Goal: Information Seeking & Learning: Learn about a topic

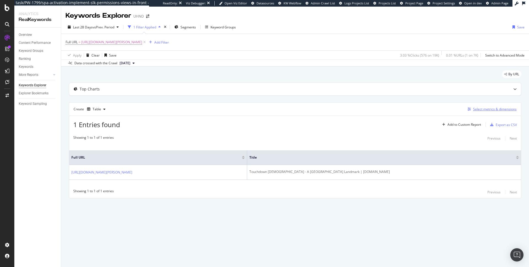
click at [486, 109] on div "Select metrics & dimensions" at bounding box center [495, 109] width 44 height 5
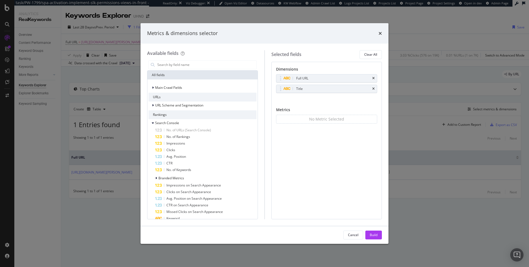
click at [460, 108] on div "Metrics & dimensions selector Available fields All fields Main Crawl Fields URL…" at bounding box center [264, 133] width 529 height 267
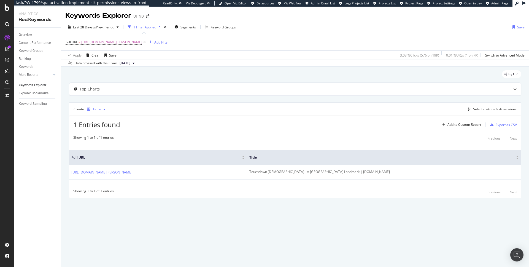
click at [101, 108] on div "button" at bounding box center [104, 109] width 7 height 3
click at [105, 125] on div "Trend" at bounding box center [102, 127] width 9 height 5
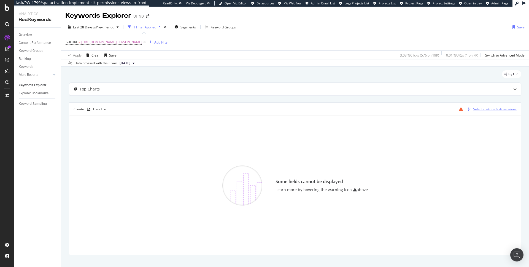
click at [473, 108] on div "Select metrics & dimensions" at bounding box center [495, 109] width 44 height 5
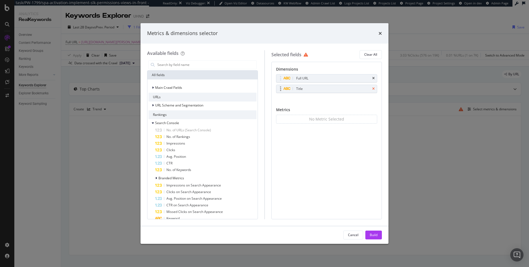
click at [374, 89] on icon "times" at bounding box center [373, 88] width 2 height 3
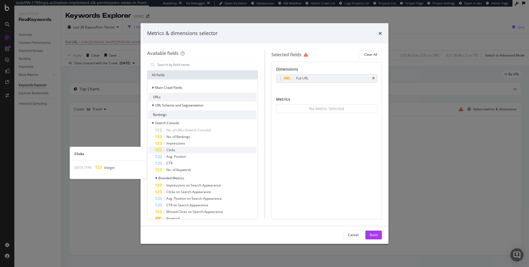
click at [196, 149] on div "Clicks" at bounding box center [205, 150] width 101 height 7
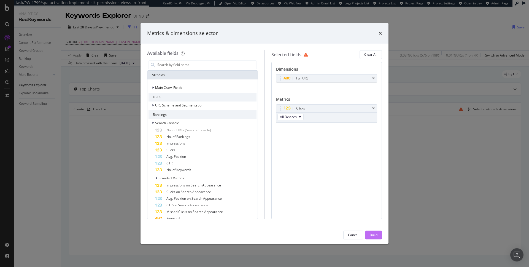
click at [374, 232] on div "Build" at bounding box center [374, 234] width 8 height 5
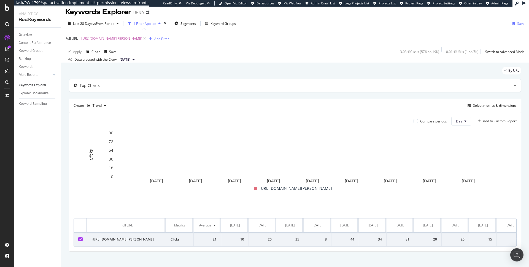
scroll to position [7, 0]
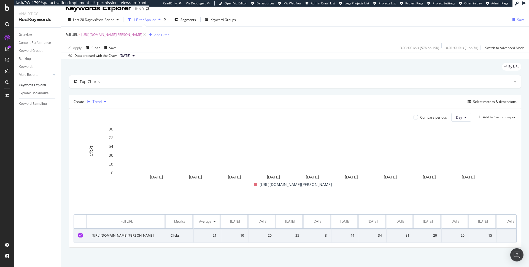
click at [104, 101] on icon "button" at bounding box center [105, 101] width 2 height 3
click at [106, 112] on div "Table" at bounding box center [102, 111] width 9 height 5
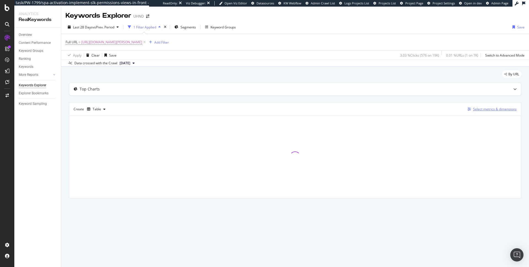
click at [481, 109] on div "Select metrics & dimensions" at bounding box center [495, 109] width 44 height 5
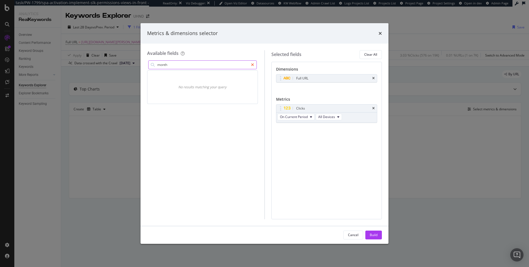
type input "month"
click at [252, 63] on icon "modal" at bounding box center [252, 65] width 3 height 4
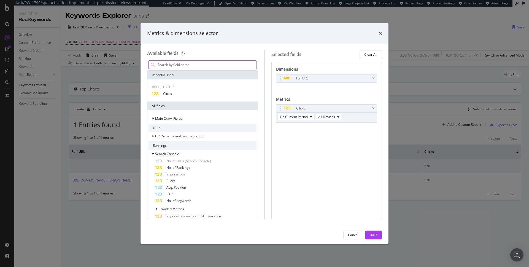
click at [234, 61] on input "modal" at bounding box center [207, 65] width 100 height 8
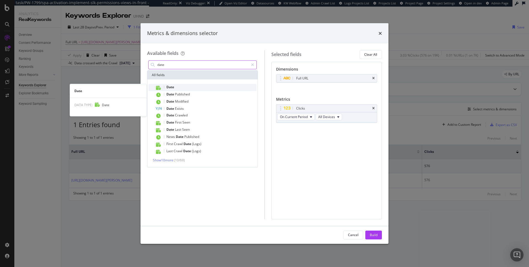
type input "date"
click at [201, 84] on div "Date" at bounding box center [205, 87] width 101 height 7
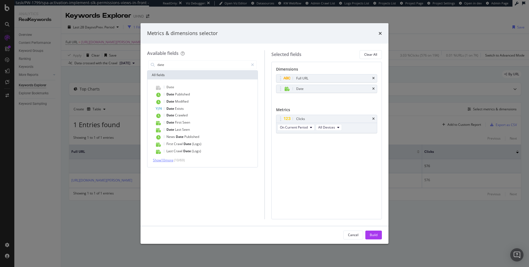
click at [164, 160] on span "Show 10 more" at bounding box center [163, 160] width 20 height 5
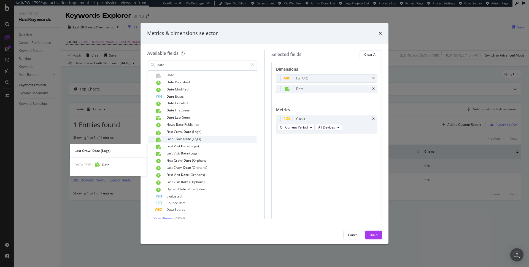
scroll to position [18, 0]
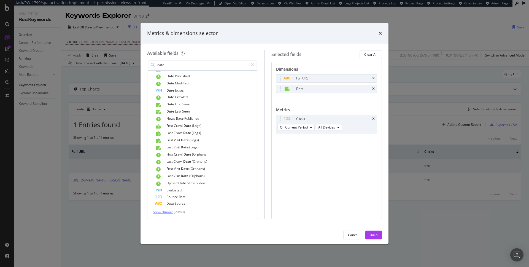
click at [164, 212] on span "Show 10 more" at bounding box center [163, 212] width 20 height 5
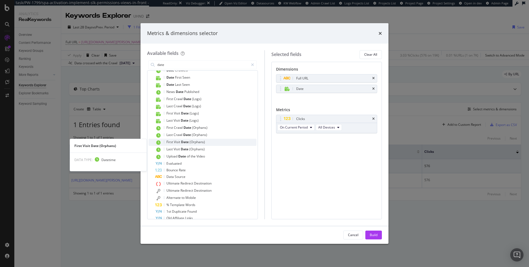
scroll to position [87, 0]
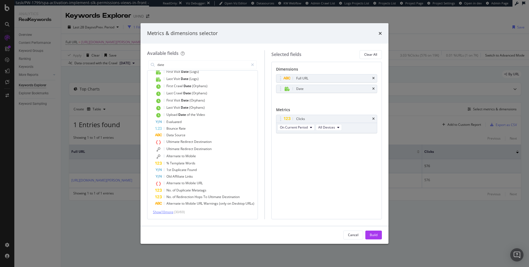
click at [171, 212] on span "Show 10 more" at bounding box center [163, 212] width 20 height 5
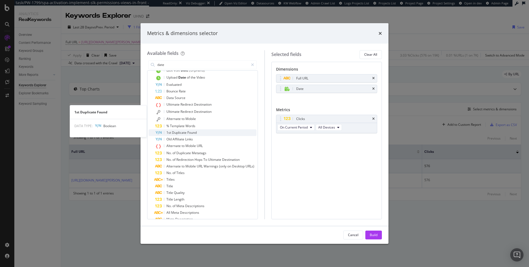
scroll to position [153, 0]
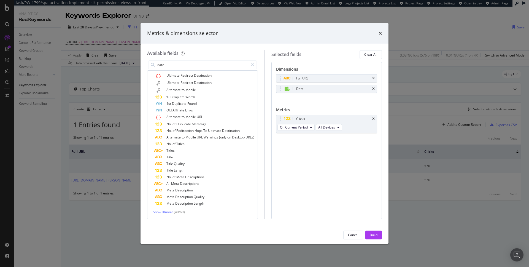
click at [162, 215] on div "Date Date Published Date Modified Date Exists Date Crawled Date First Seen Date…" at bounding box center [203, 73] width 110 height 292
click at [163, 214] on div "Show 10 more ( 40 / 69 )" at bounding box center [203, 212] width 108 height 6
click at [169, 210] on span "Show 10 more" at bounding box center [163, 212] width 20 height 5
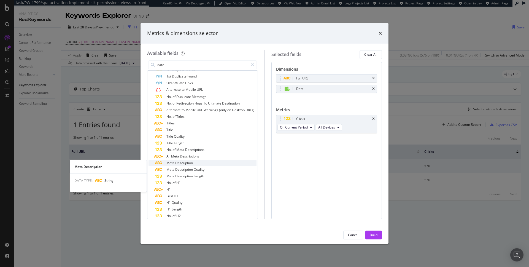
scroll to position [219, 0]
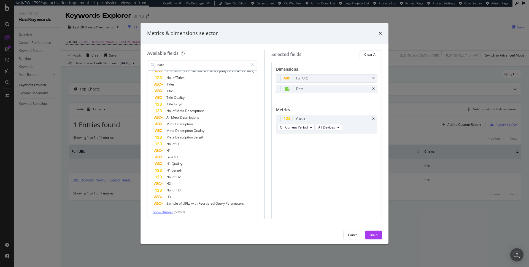
click at [167, 211] on span "Show 10 more" at bounding box center [163, 212] width 20 height 5
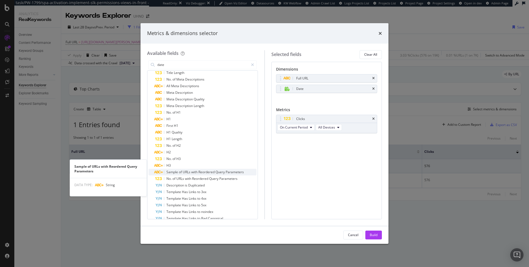
scroll to position [285, 0]
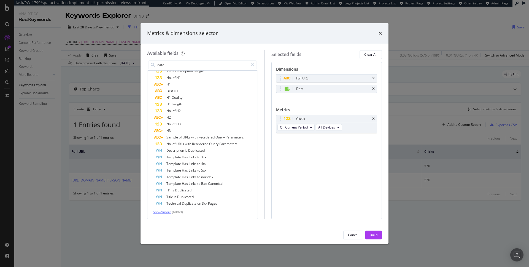
click at [159, 213] on span "Show 9 more" at bounding box center [162, 212] width 18 height 5
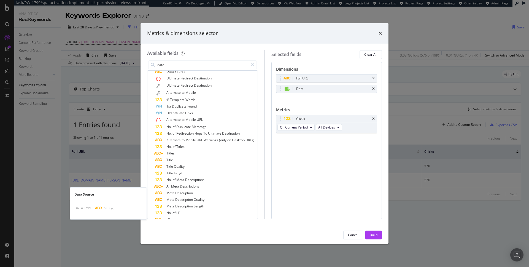
scroll to position [0, 0]
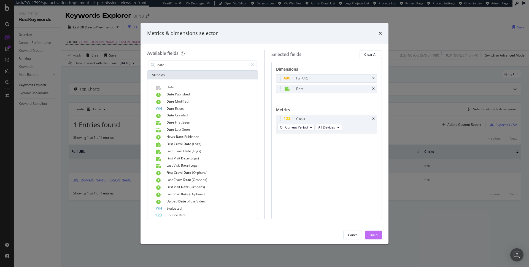
click at [370, 232] on div "Build" at bounding box center [374, 235] width 8 height 8
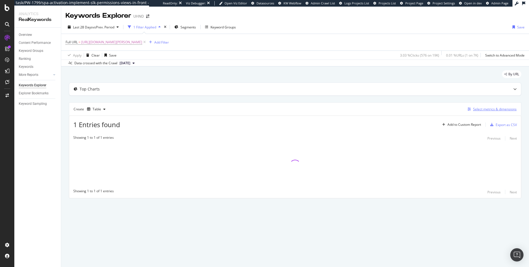
click at [479, 109] on div "Select metrics & dimensions" at bounding box center [495, 109] width 44 height 5
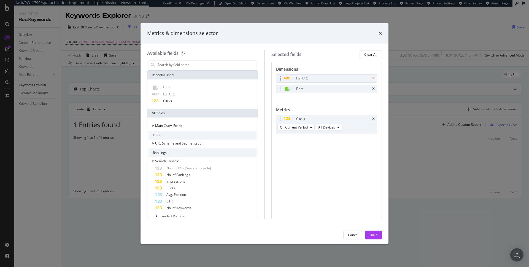
click at [374, 77] on icon "times" at bounding box center [373, 78] width 2 height 3
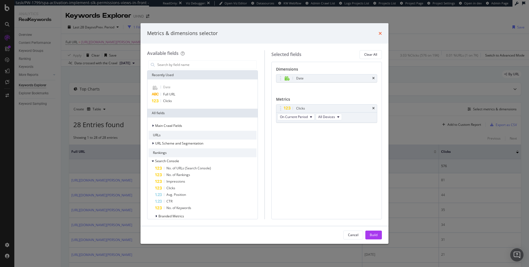
click at [380, 34] on icon "times" at bounding box center [380, 33] width 3 height 4
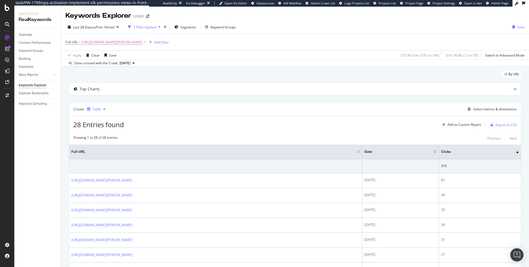
click at [101, 109] on div "button" at bounding box center [104, 109] width 7 height 3
click at [100, 127] on div "Trend" at bounding box center [102, 127] width 9 height 5
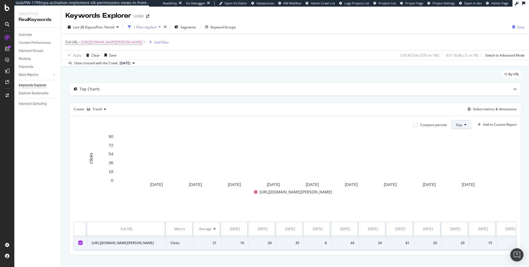
click at [462, 123] on button "Day" at bounding box center [462, 124] width 20 height 9
click at [458, 155] on span "Month" at bounding box center [457, 156] width 10 height 5
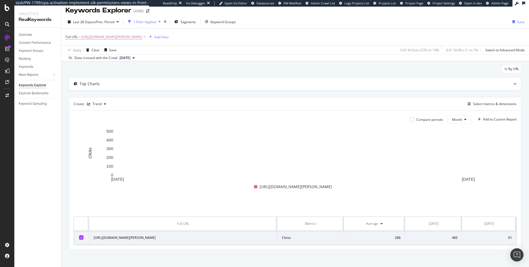
scroll to position [7, 0]
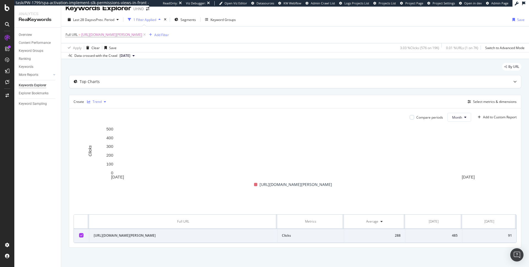
click at [103, 100] on div "button" at bounding box center [105, 101] width 7 height 3
click at [102, 109] on div "Table" at bounding box center [102, 111] width 9 height 5
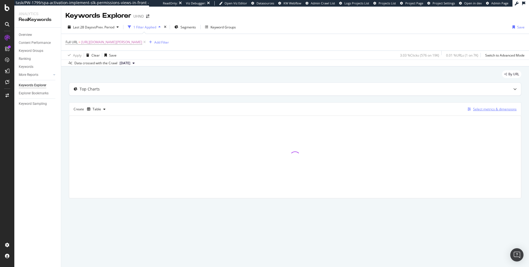
click at [512, 108] on div "Select metrics & dimensions" at bounding box center [495, 109] width 44 height 5
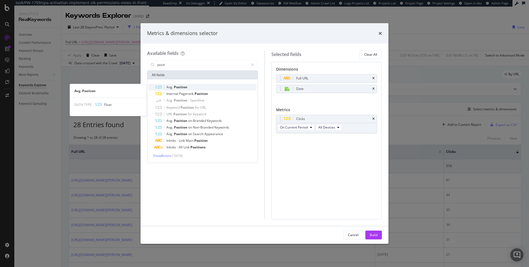
type input "posit"
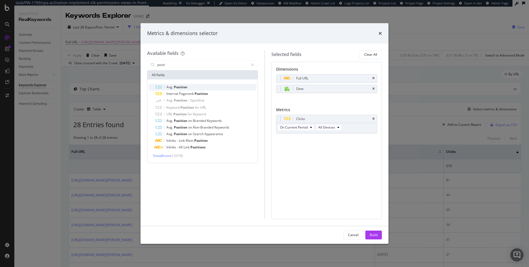
click at [205, 85] on div "Avg. Position" at bounding box center [205, 87] width 101 height 7
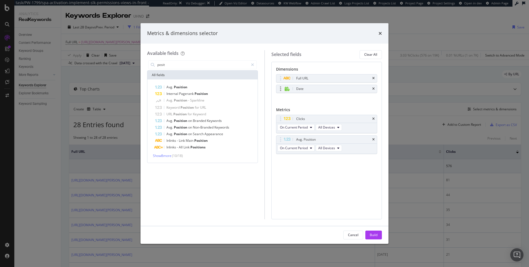
click at [375, 87] on div "Date" at bounding box center [327, 89] width 101 height 8
click at [373, 119] on icon "times" at bounding box center [373, 118] width 2 height 3
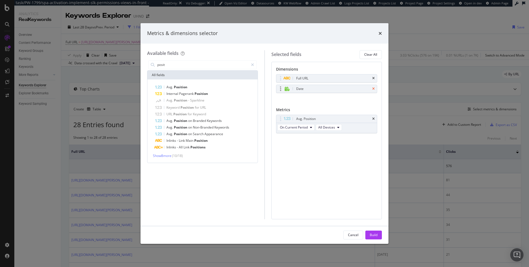
click at [374, 88] on icon "times" at bounding box center [373, 88] width 2 height 3
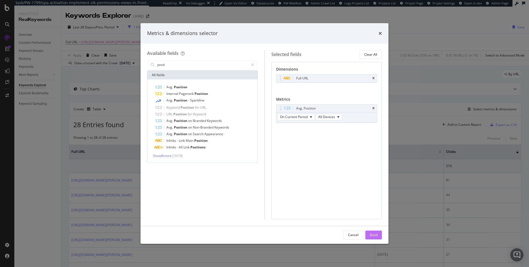
click at [371, 238] on div "Build" at bounding box center [374, 235] width 8 height 8
